Goal: Entertainment & Leisure: Consume media (video, audio)

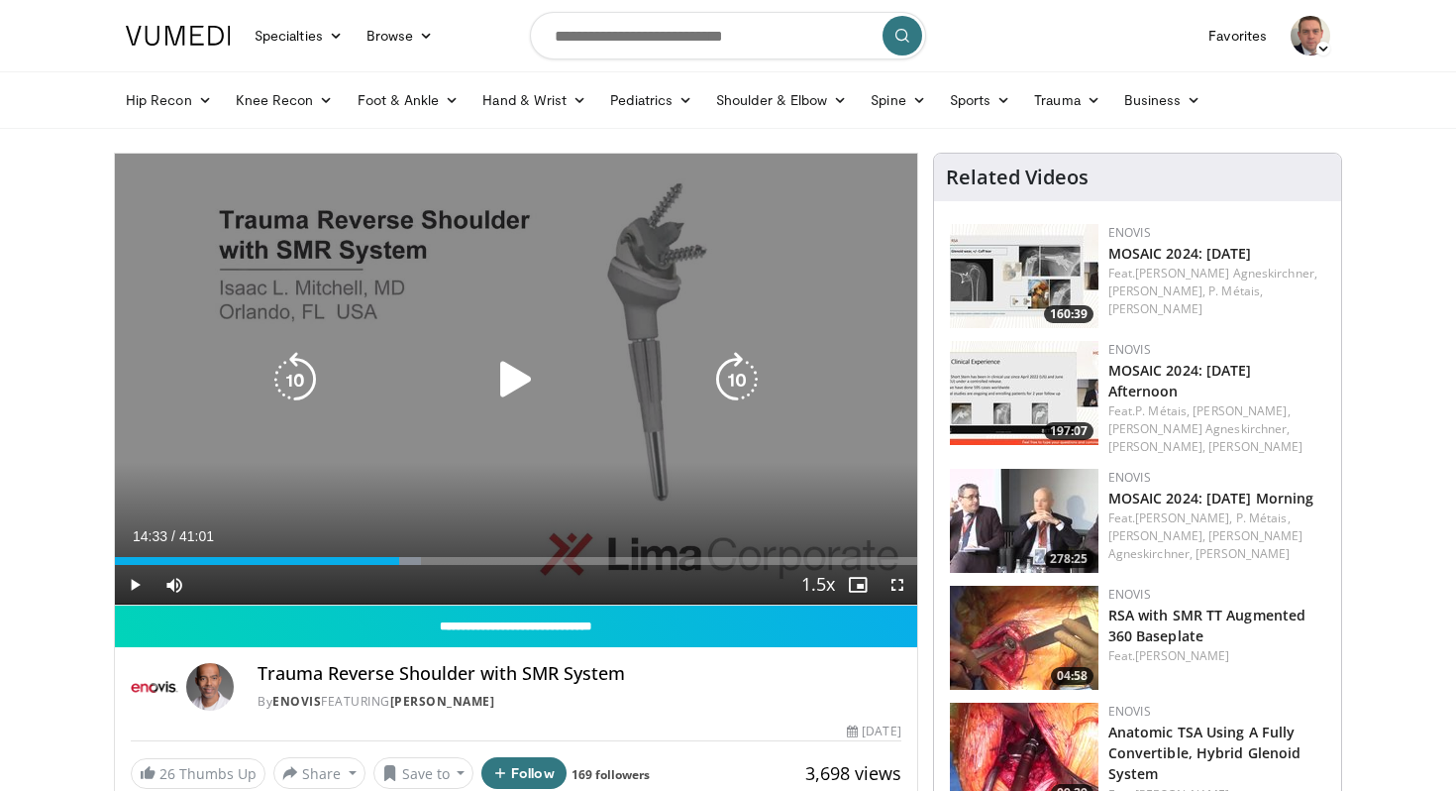
click at [506, 379] on icon "Video Player" at bounding box center [515, 379] width 55 height 55
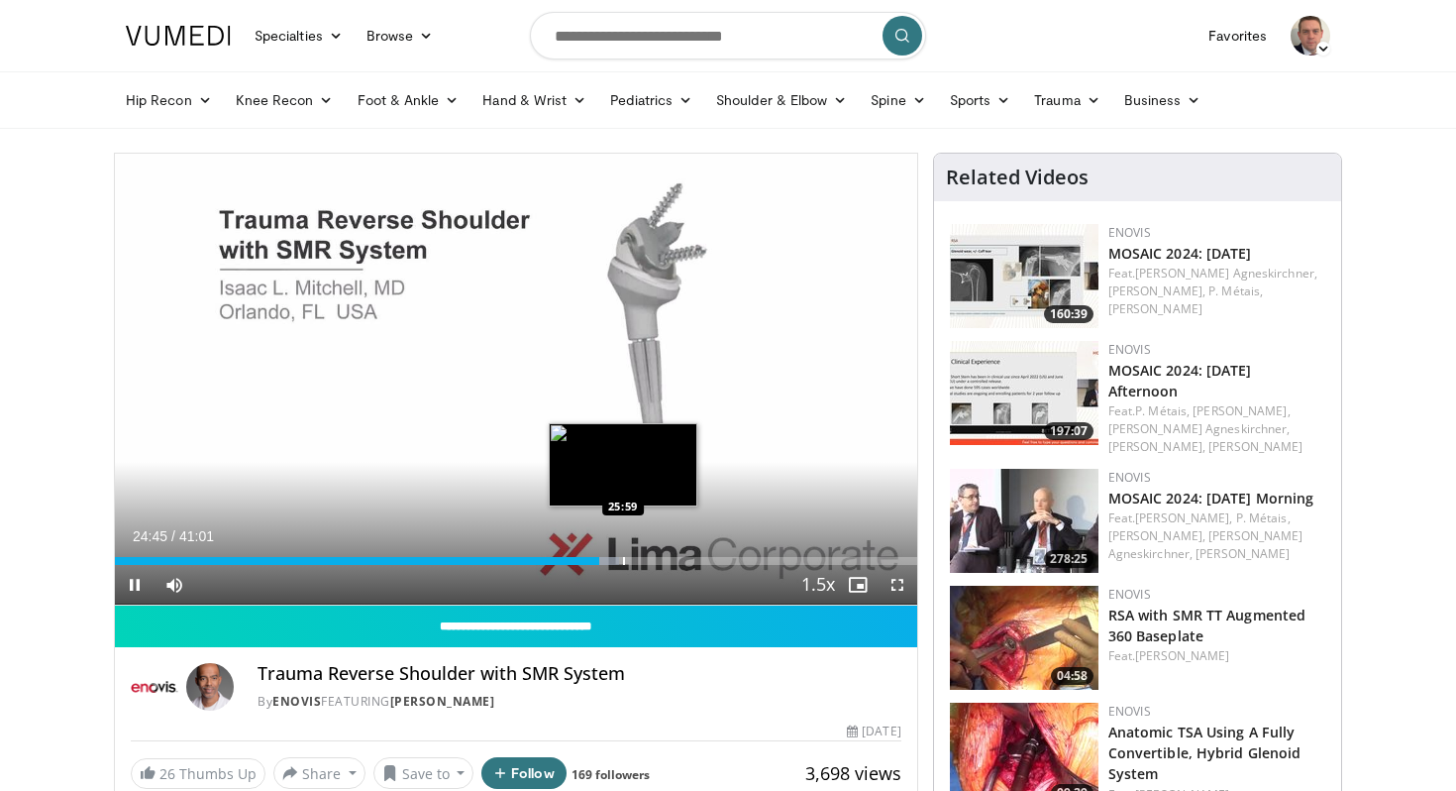
click at [623, 564] on div "Progress Bar" at bounding box center [624, 561] width 2 height 8
click at [622, 564] on div "Progress Bar" at bounding box center [623, 561] width 2 height 8
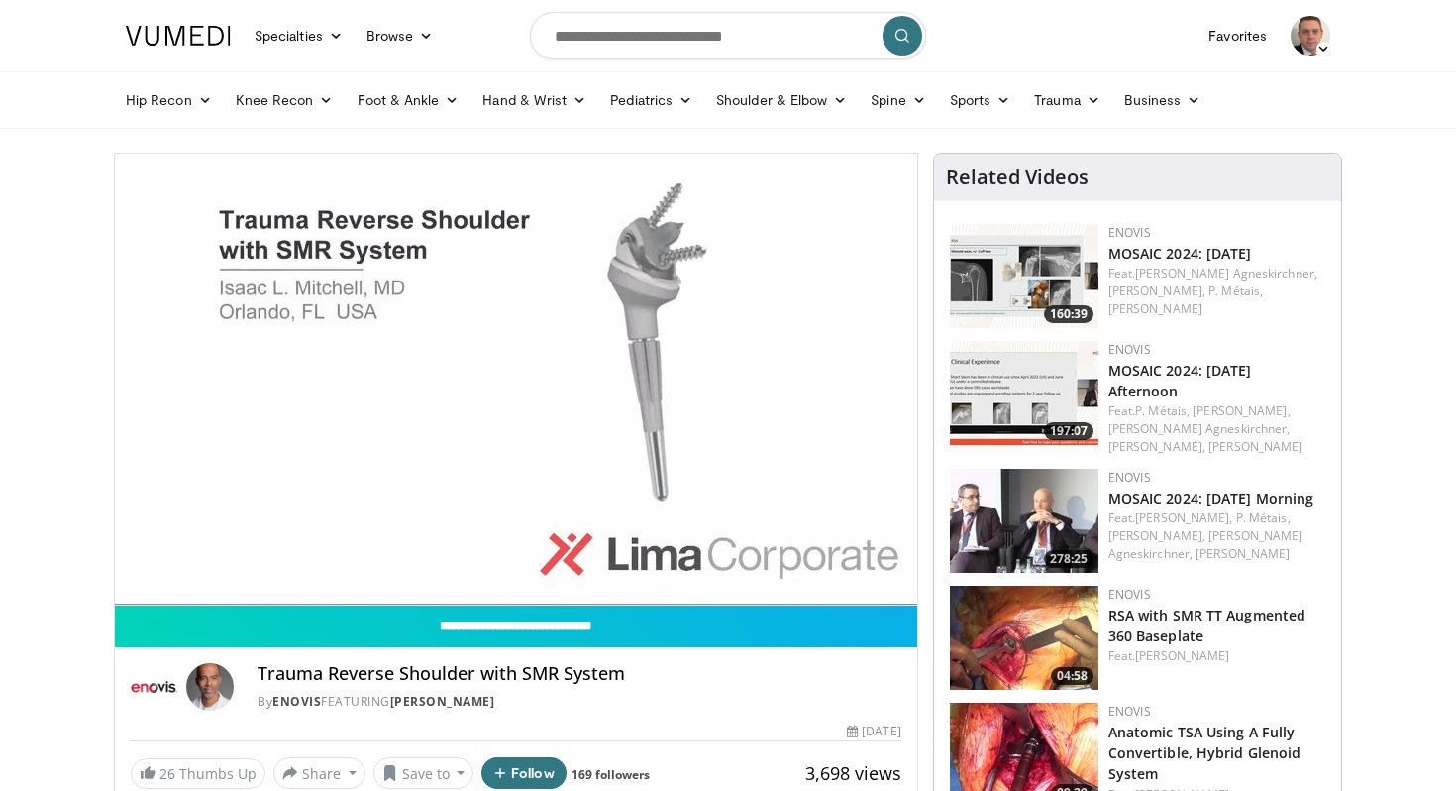
click at [626, 561] on div "10 seconds Tap to unmute" at bounding box center [516, 379] width 802 height 451
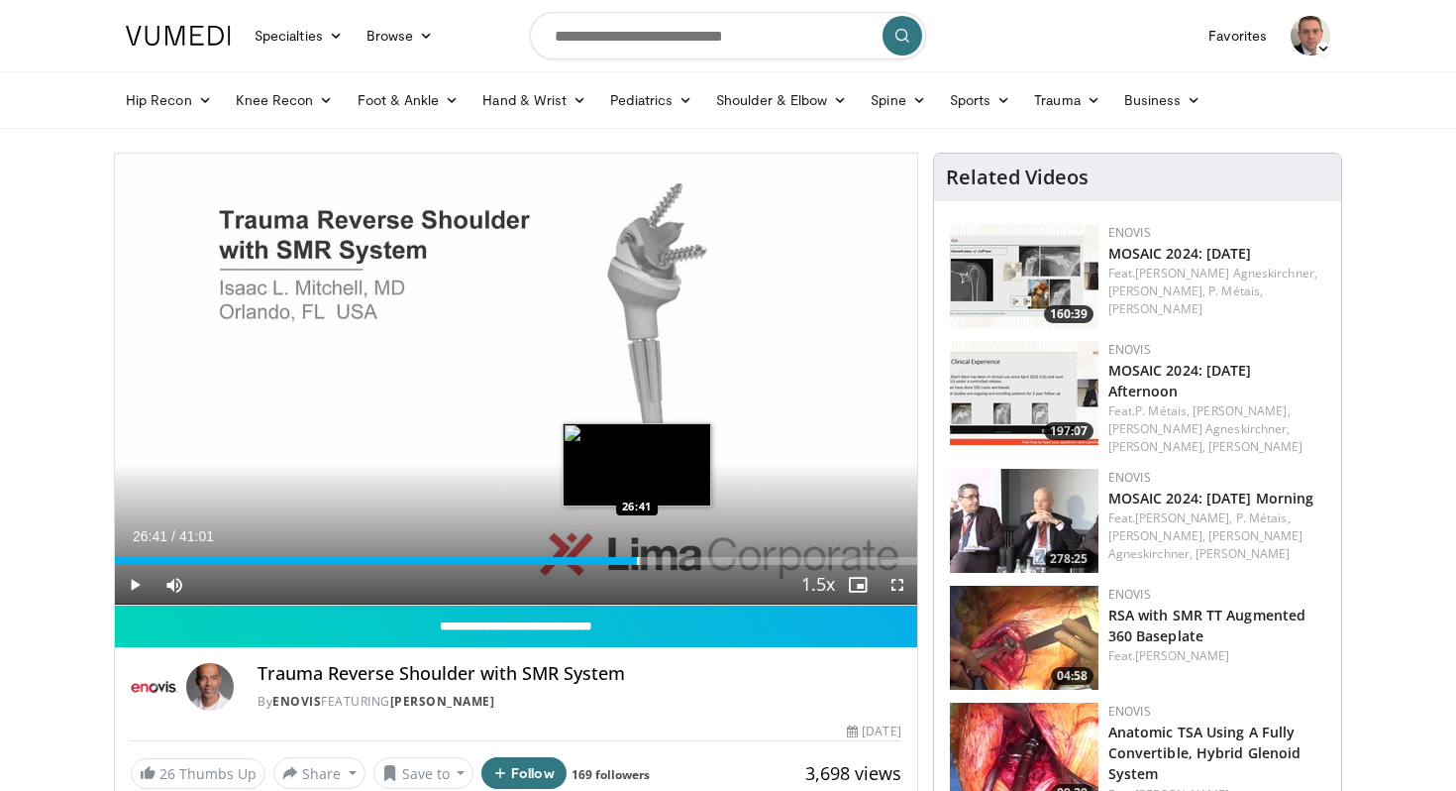
click at [637, 560] on div "Progress Bar" at bounding box center [638, 561] width 2 height 8
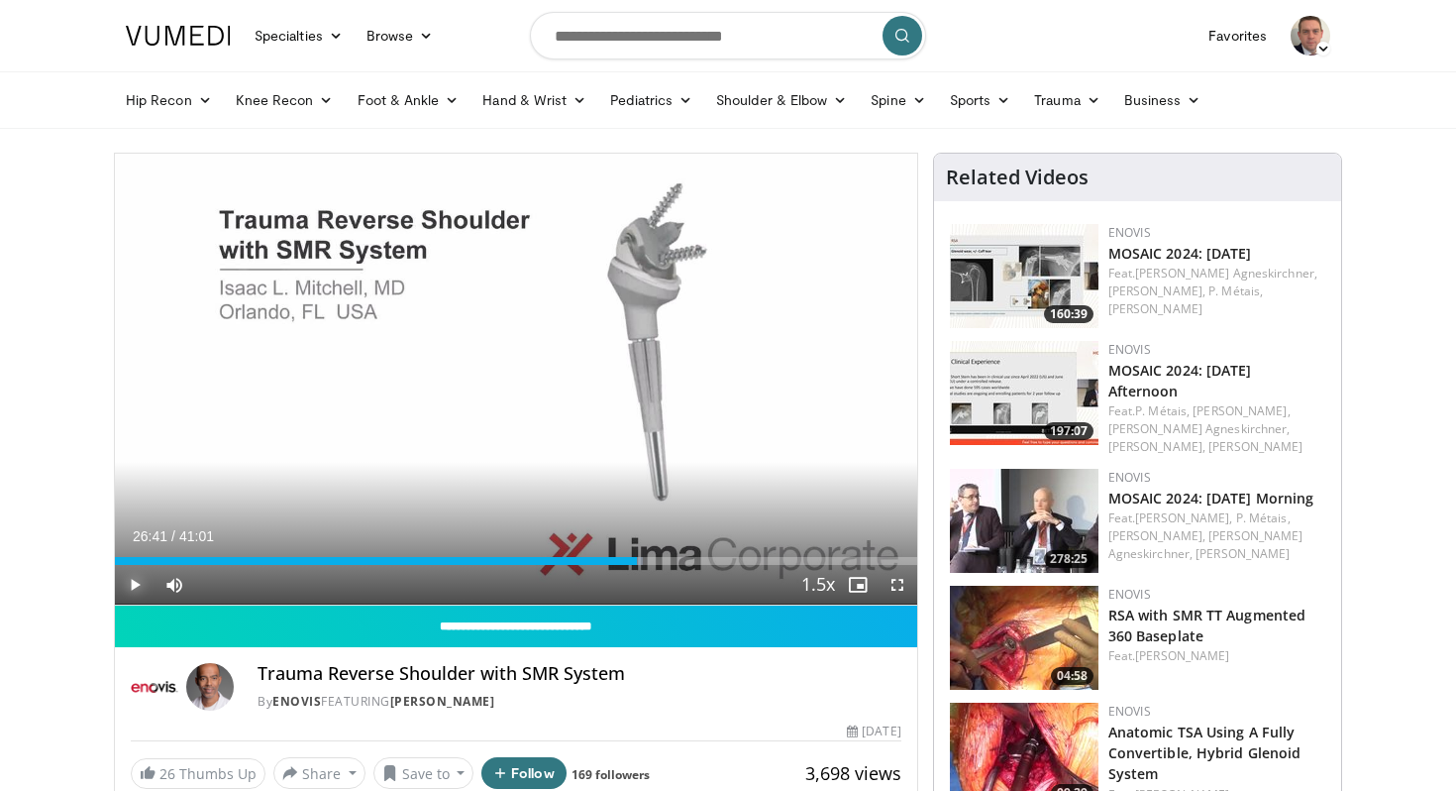
click at [136, 585] on span "Video Player" at bounding box center [135, 585] width 40 height 40
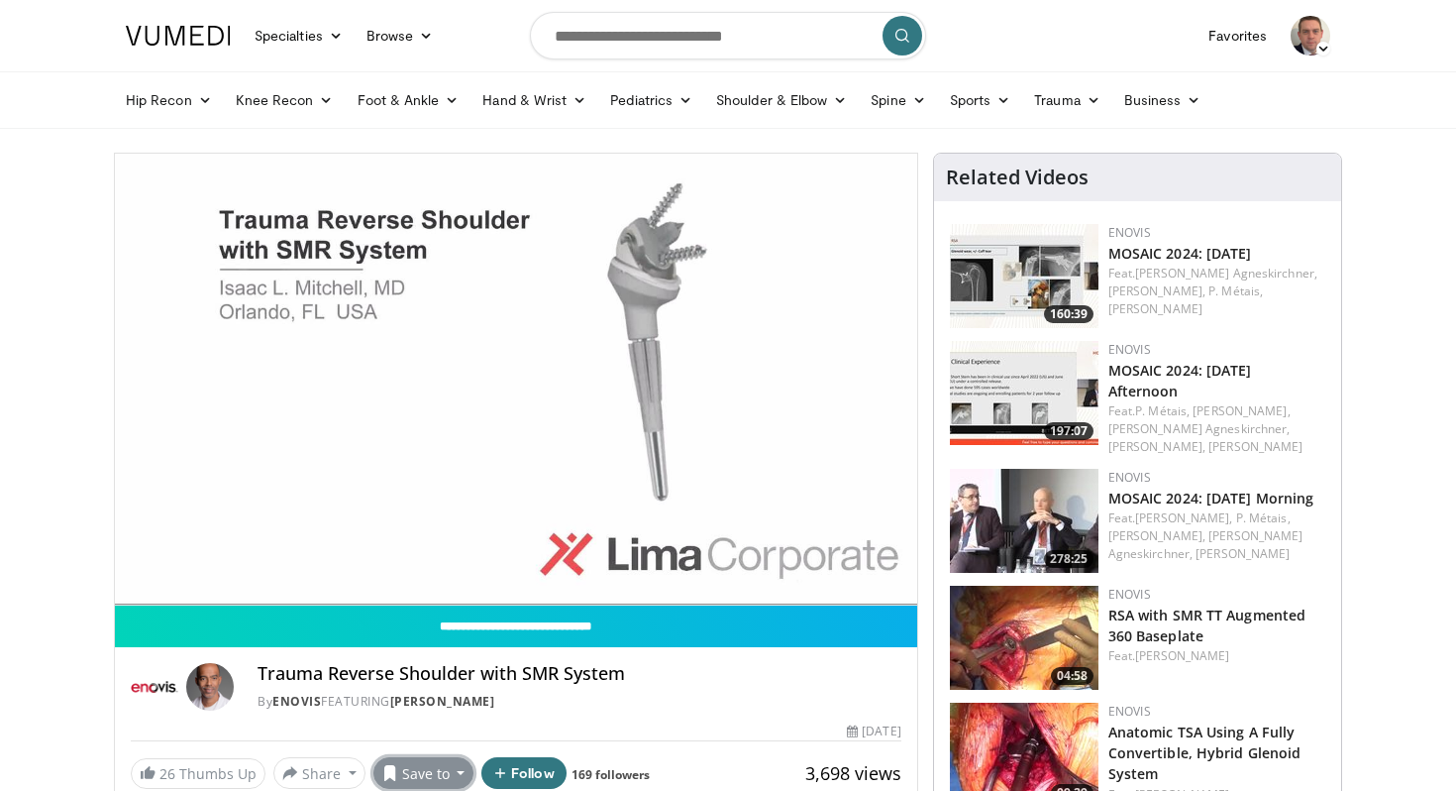
click at [418, 772] on button "Save to" at bounding box center [423, 773] width 101 height 32
click at [434, 686] on span "Add to Favorites" at bounding box center [459, 683] width 122 height 22
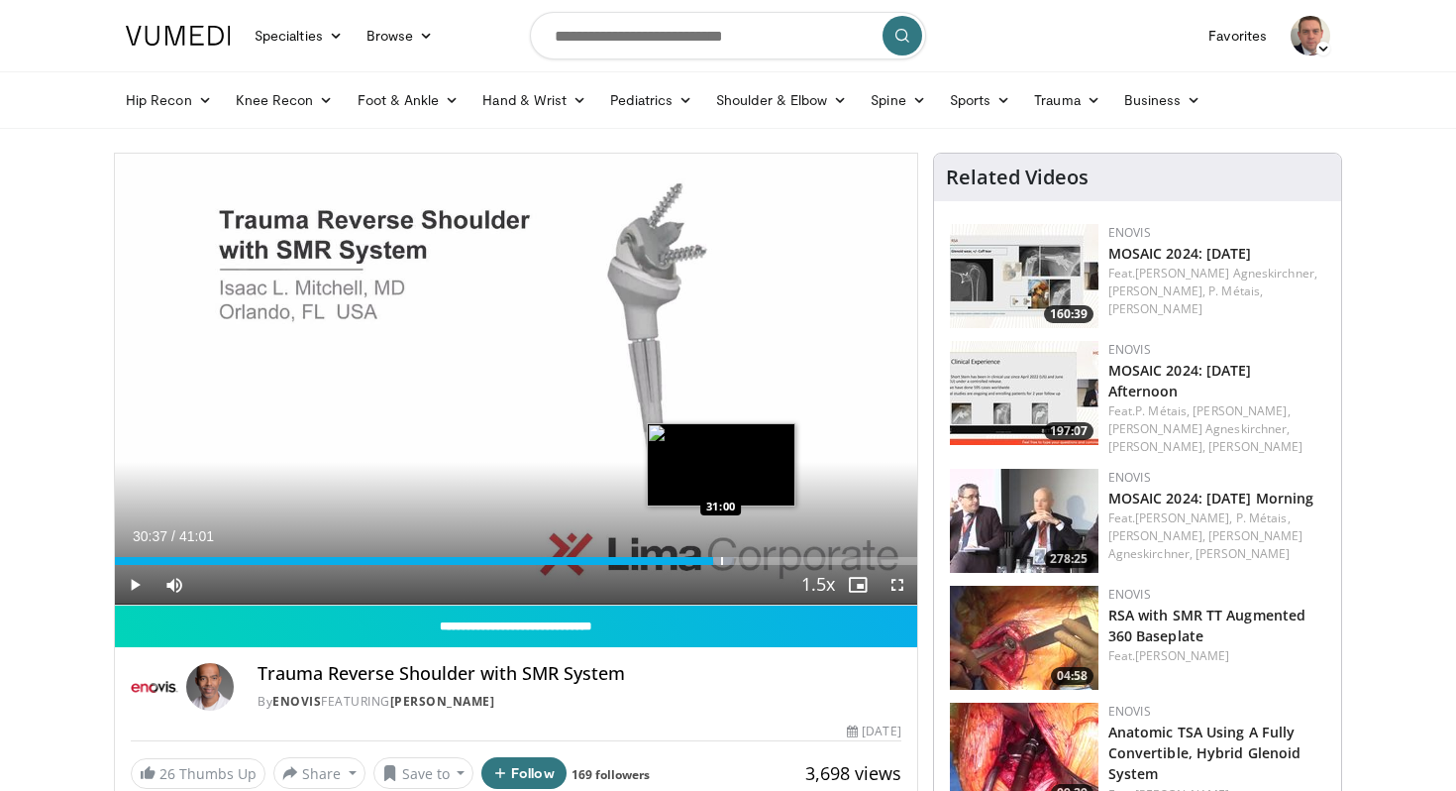
click at [720, 564] on div "Progress Bar" at bounding box center [718, 561] width 31 height 8
click at [727, 560] on div "Progress Bar" at bounding box center [726, 561] width 2 height 8
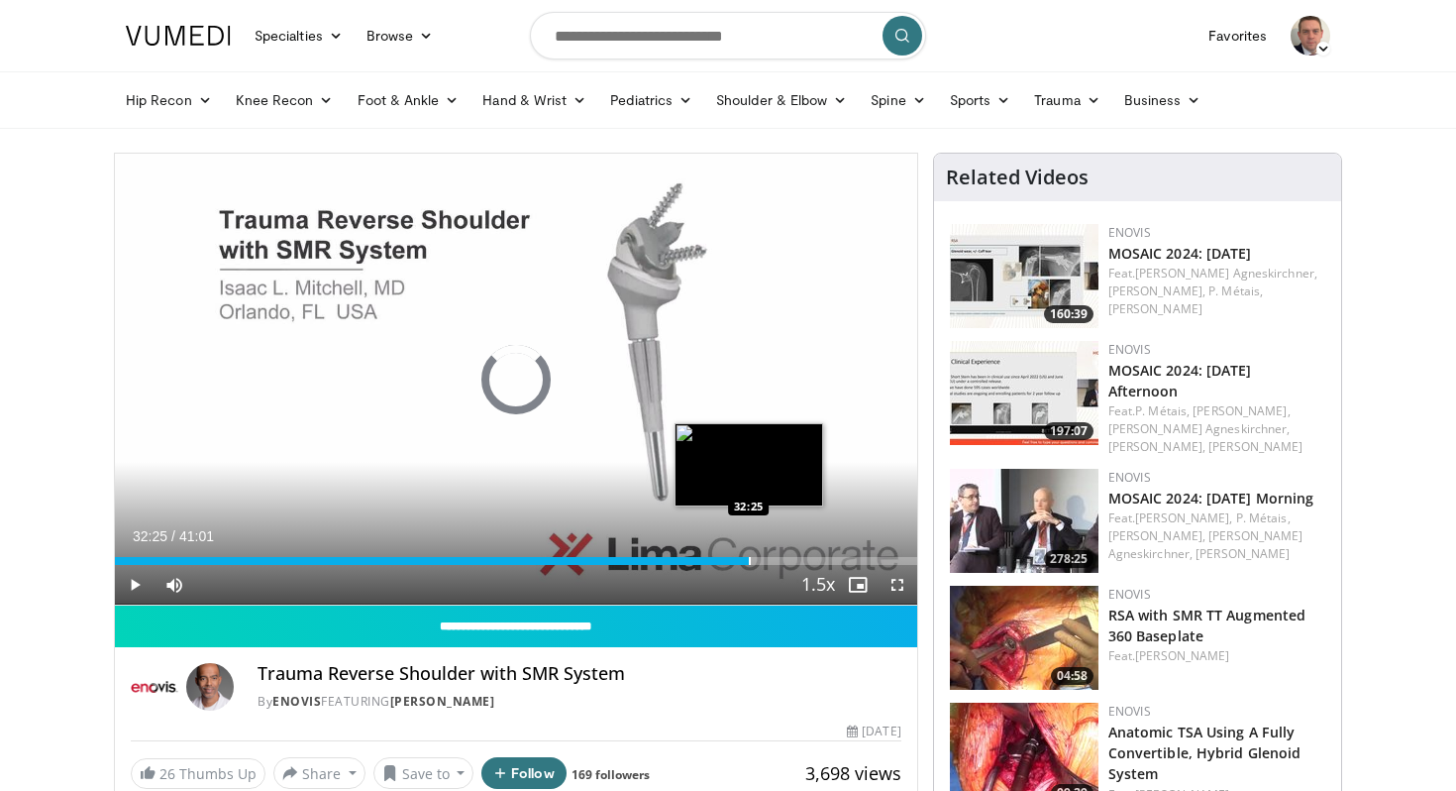
click at [749, 562] on div "Progress Bar" at bounding box center [750, 561] width 2 height 8
click at [768, 560] on div "Progress Bar" at bounding box center [769, 561] width 2 height 8
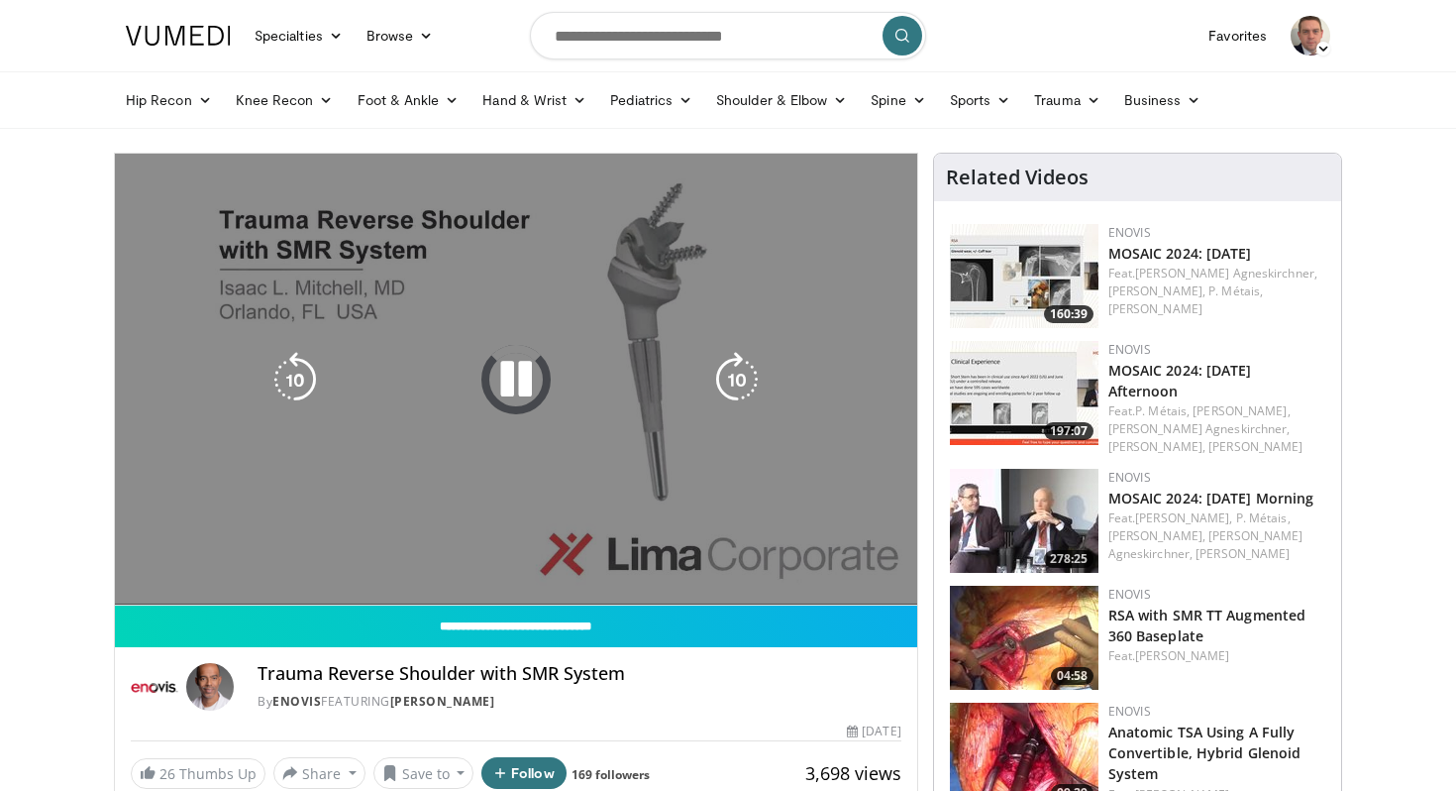
click at [802, 559] on video-js "**********" at bounding box center [516, 380] width 802 height 452
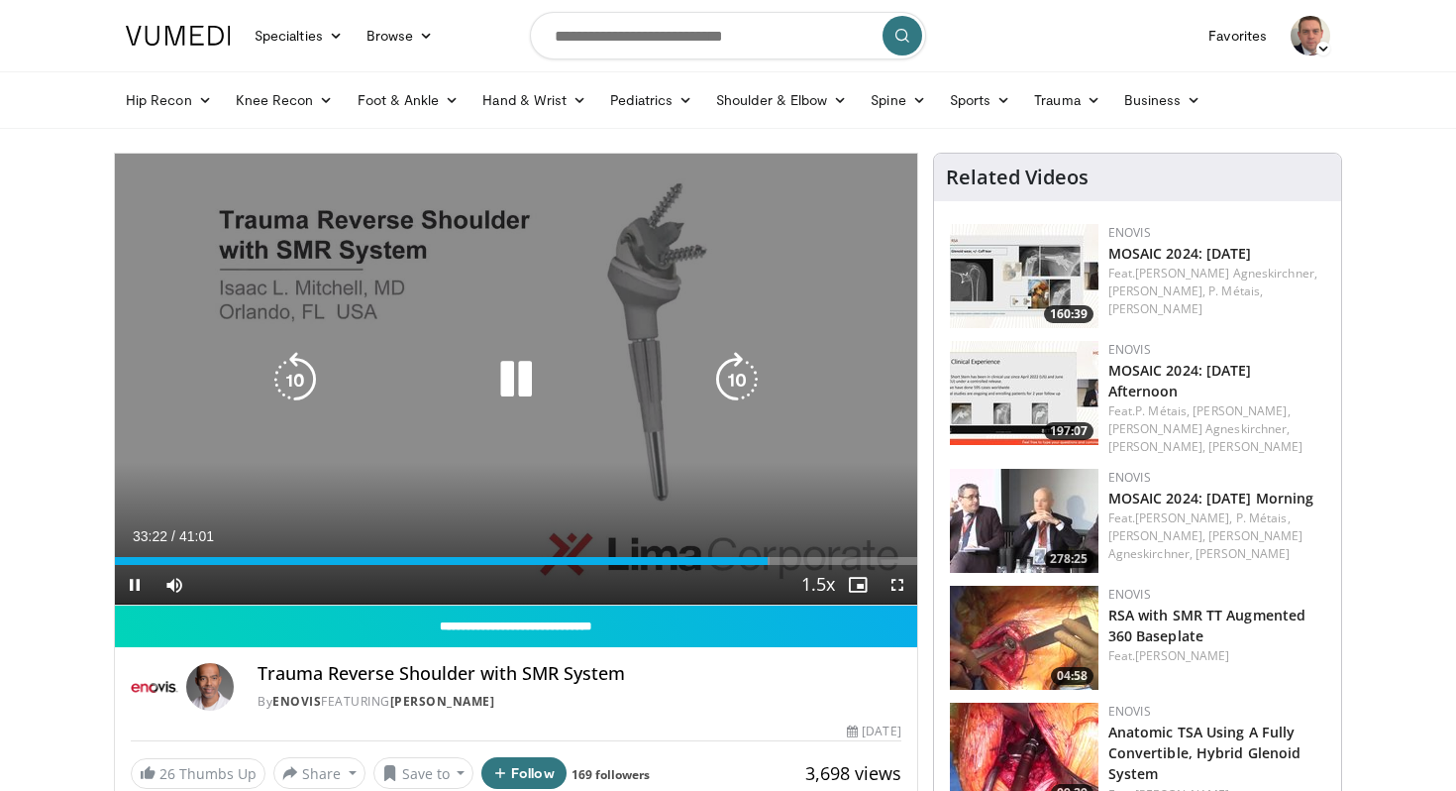
click at [880, 509] on div "10 seconds Tap to unmute" at bounding box center [516, 379] width 802 height 451
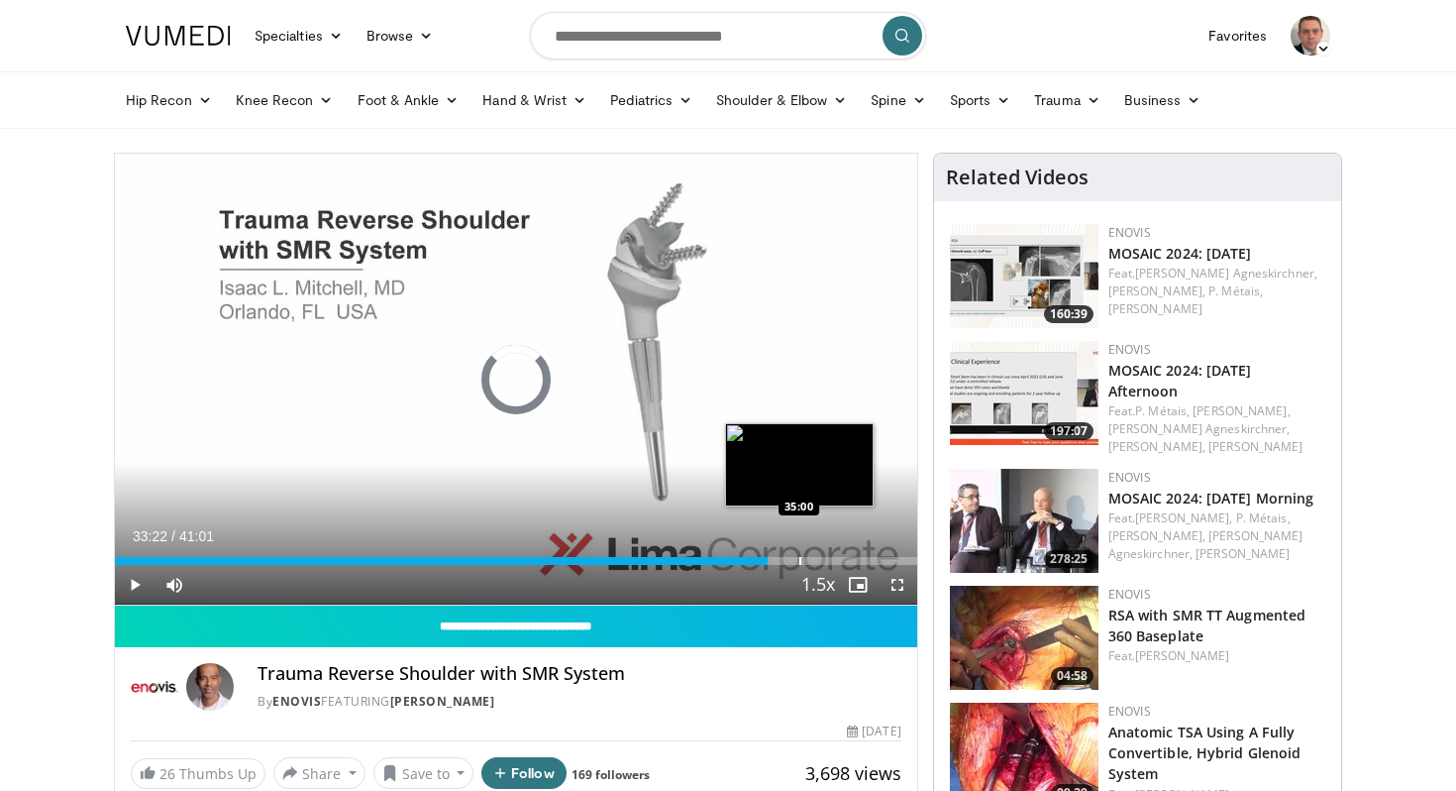
click at [800, 562] on div "Progress Bar" at bounding box center [801, 561] width 2 height 8
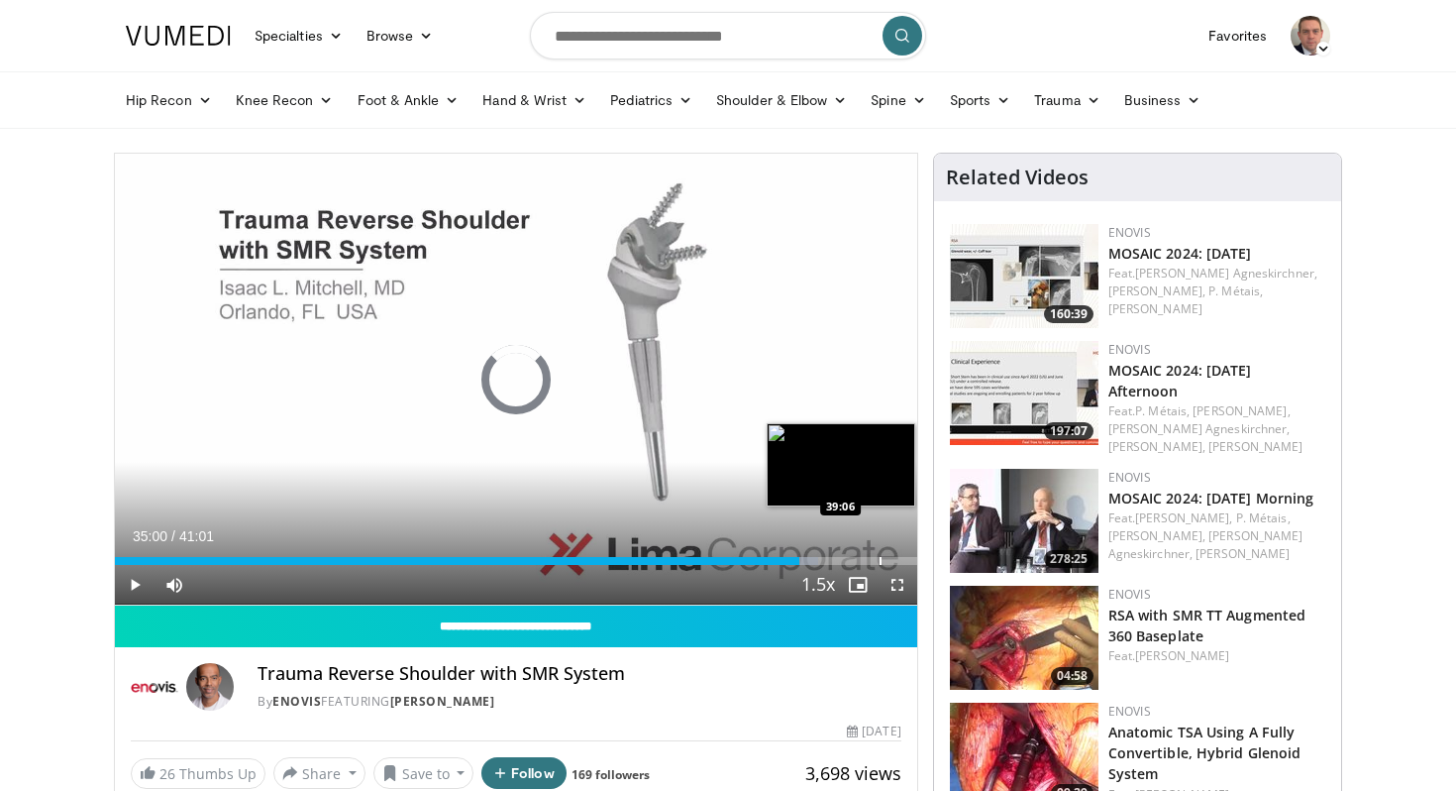
click at [880, 561] on div "Progress Bar" at bounding box center [881, 561] width 2 height 8
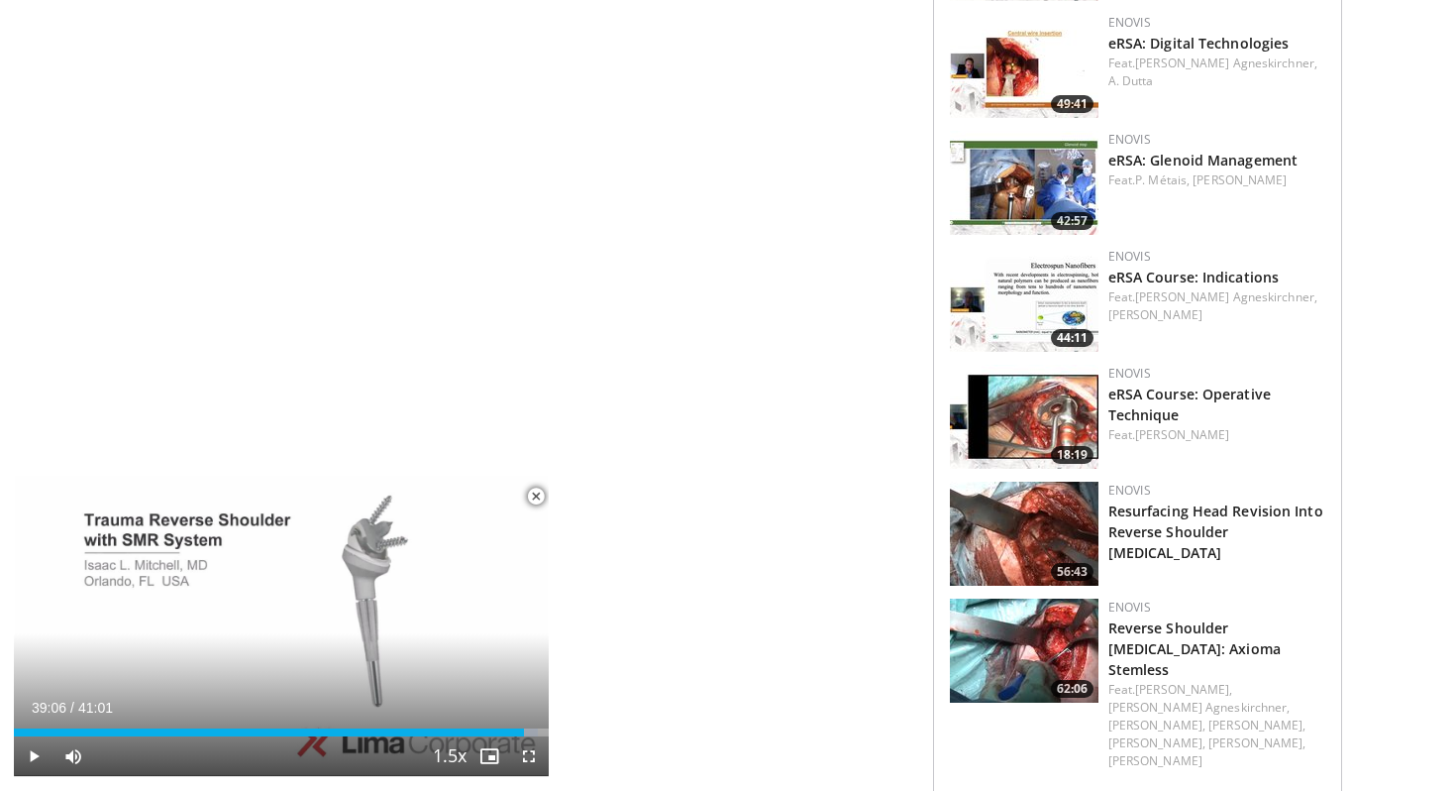
scroll to position [2099, 0]
